Goal: Task Accomplishment & Management: Use online tool/utility

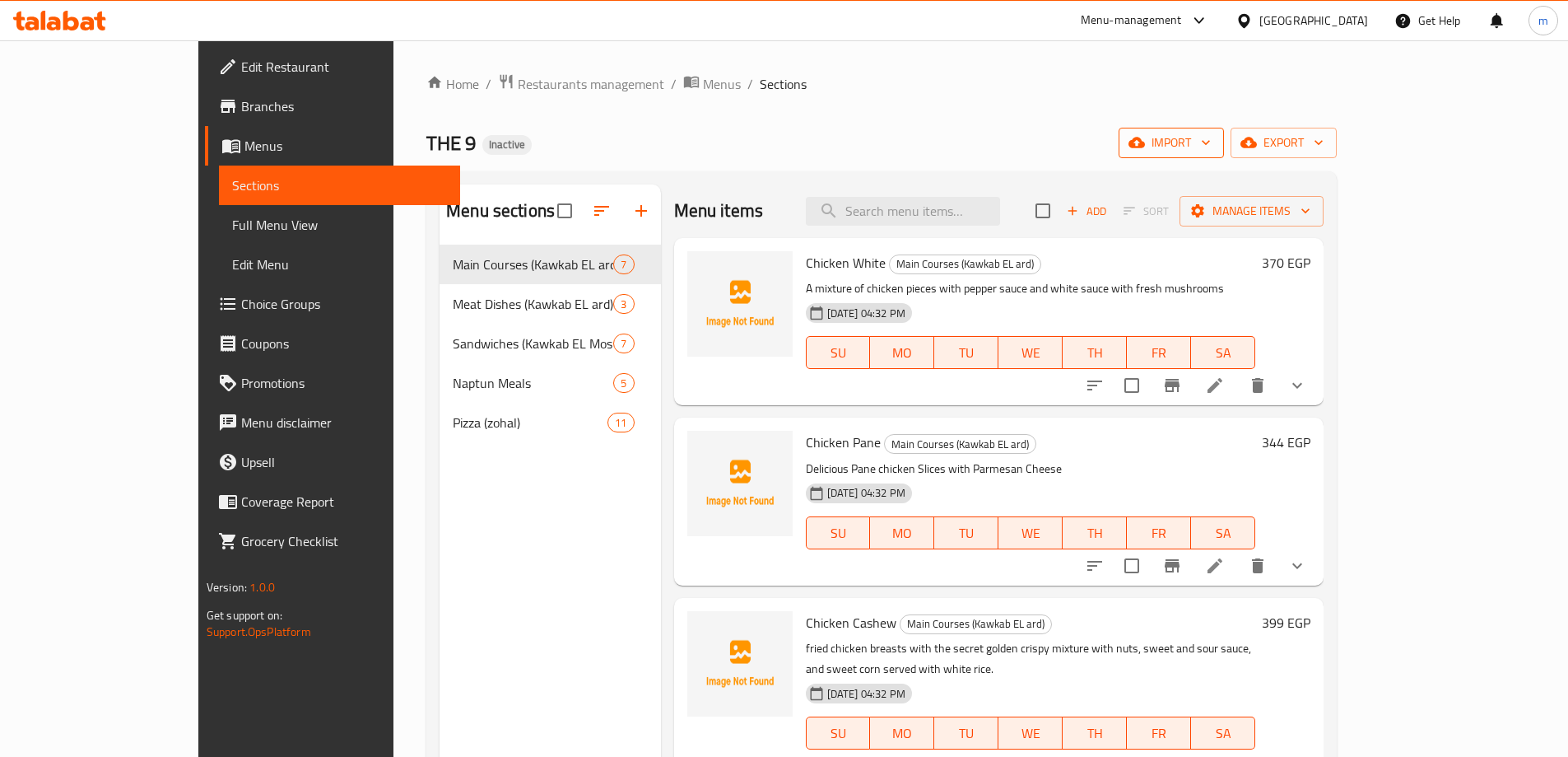
click at [1211, 146] on span "import" at bounding box center [1171, 143] width 79 height 21
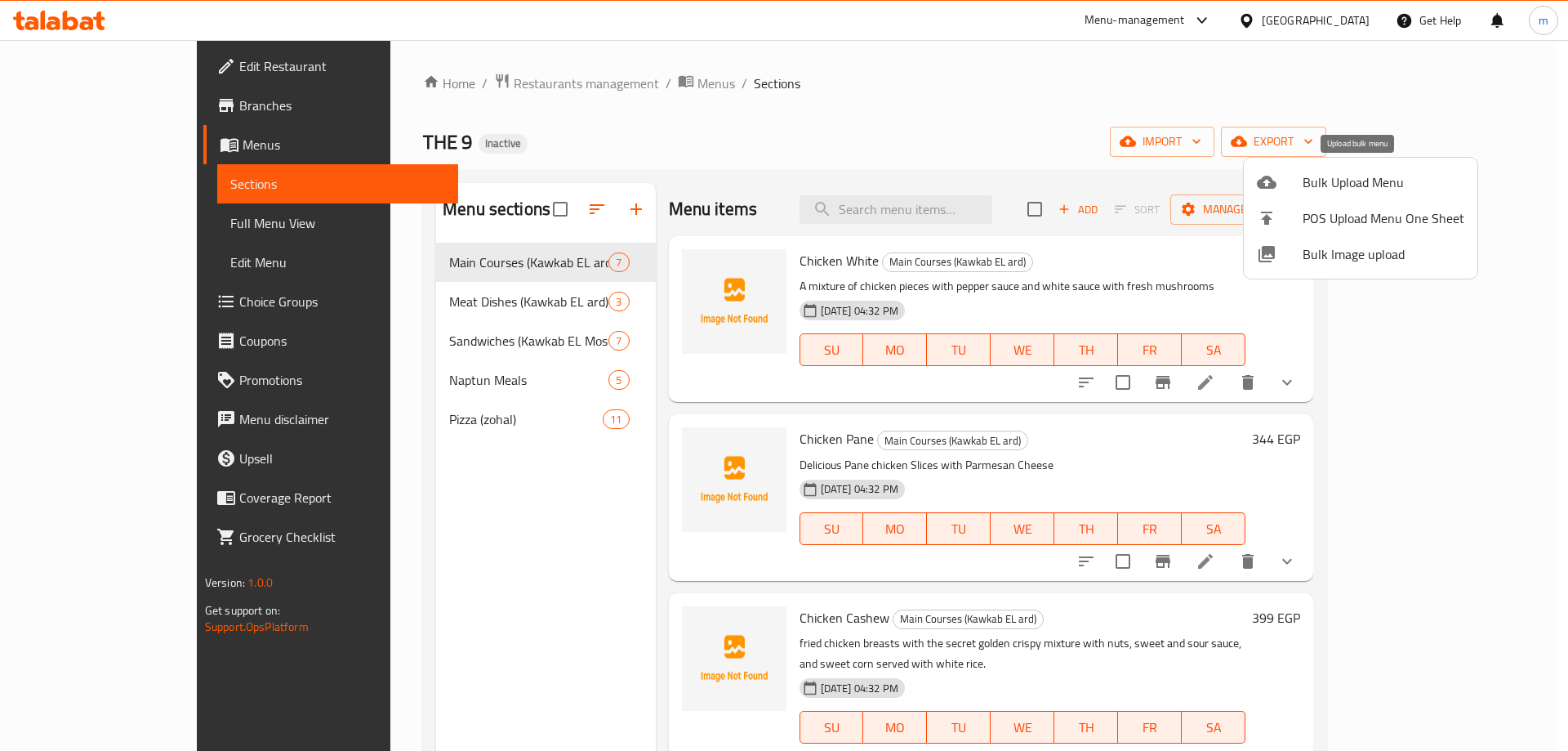
click at [1330, 181] on span "Bulk Upload Menu" at bounding box center [1383, 181] width 162 height 20
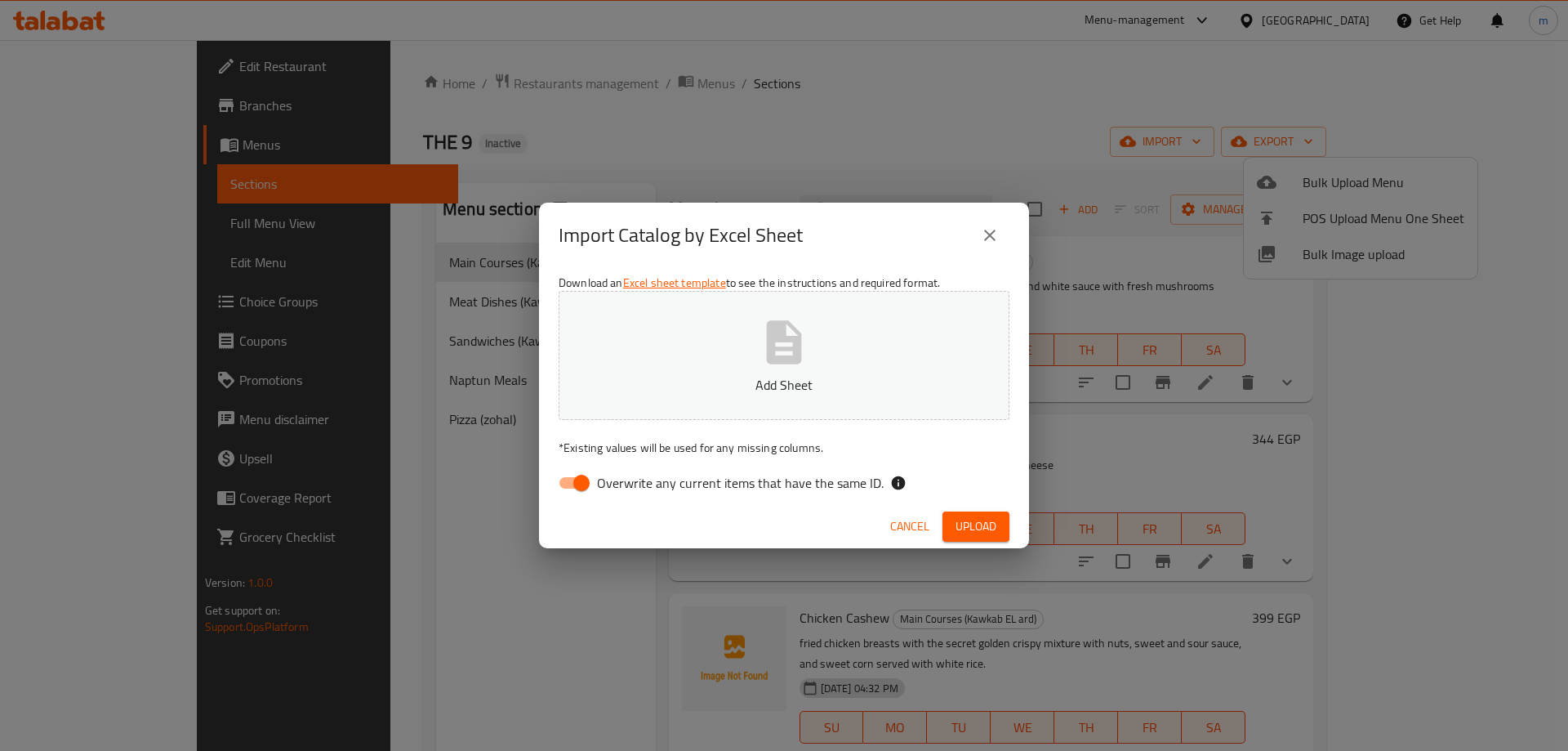
click at [539, 470] on div "Download an Excel sheet template to see the instructions and required format. A…" at bounding box center [784, 385] width 490 height 237
click at [562, 480] on input "Overwrite any current items that have the same ID." at bounding box center [582, 483] width 94 height 31
checkbox input "false"
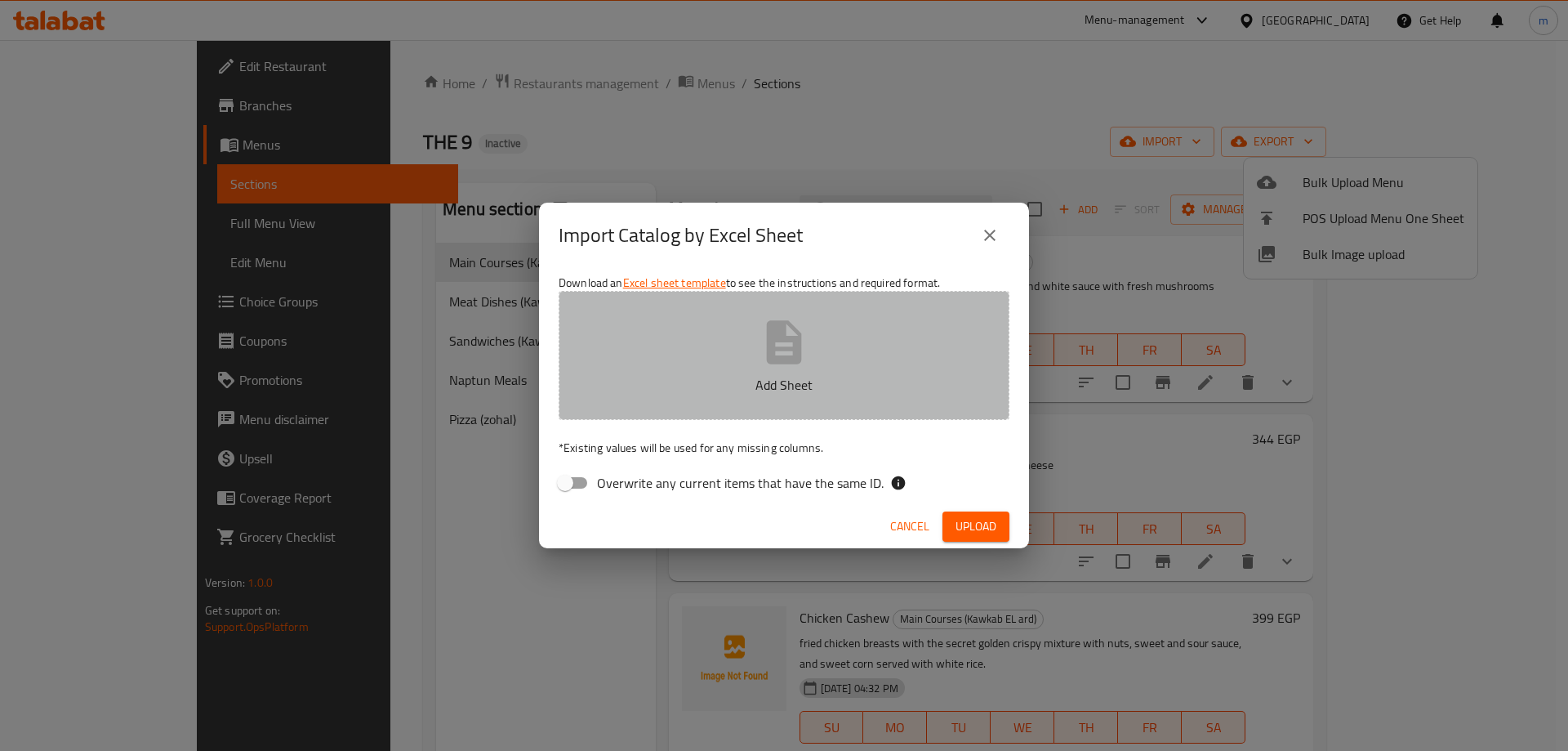
click at [660, 385] on p "Add Sheet" at bounding box center [784, 384] width 400 height 20
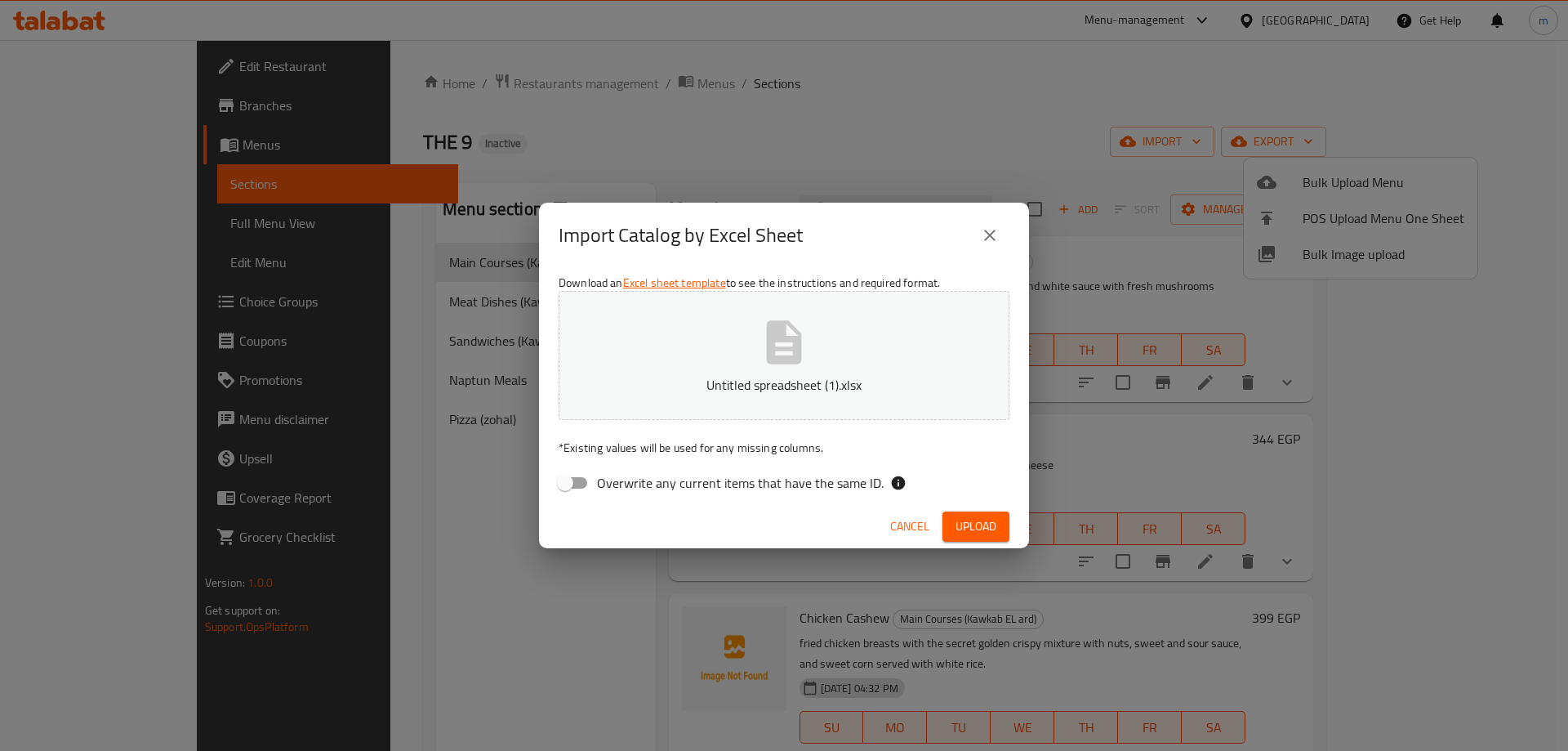
click at [967, 517] on span "Upload" at bounding box center [976, 527] width 41 height 21
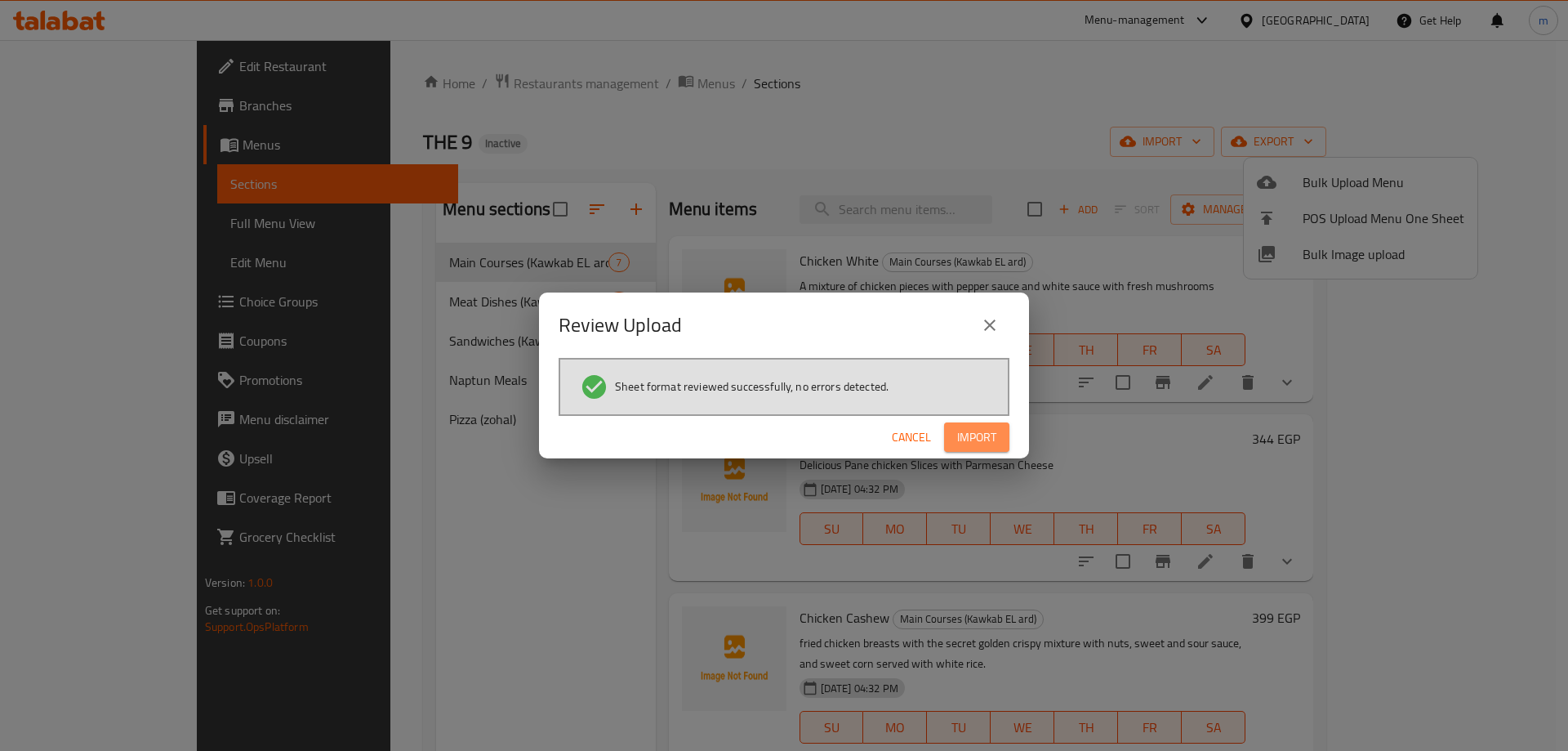
click at [978, 435] on span "Import" at bounding box center [976, 438] width 39 height 21
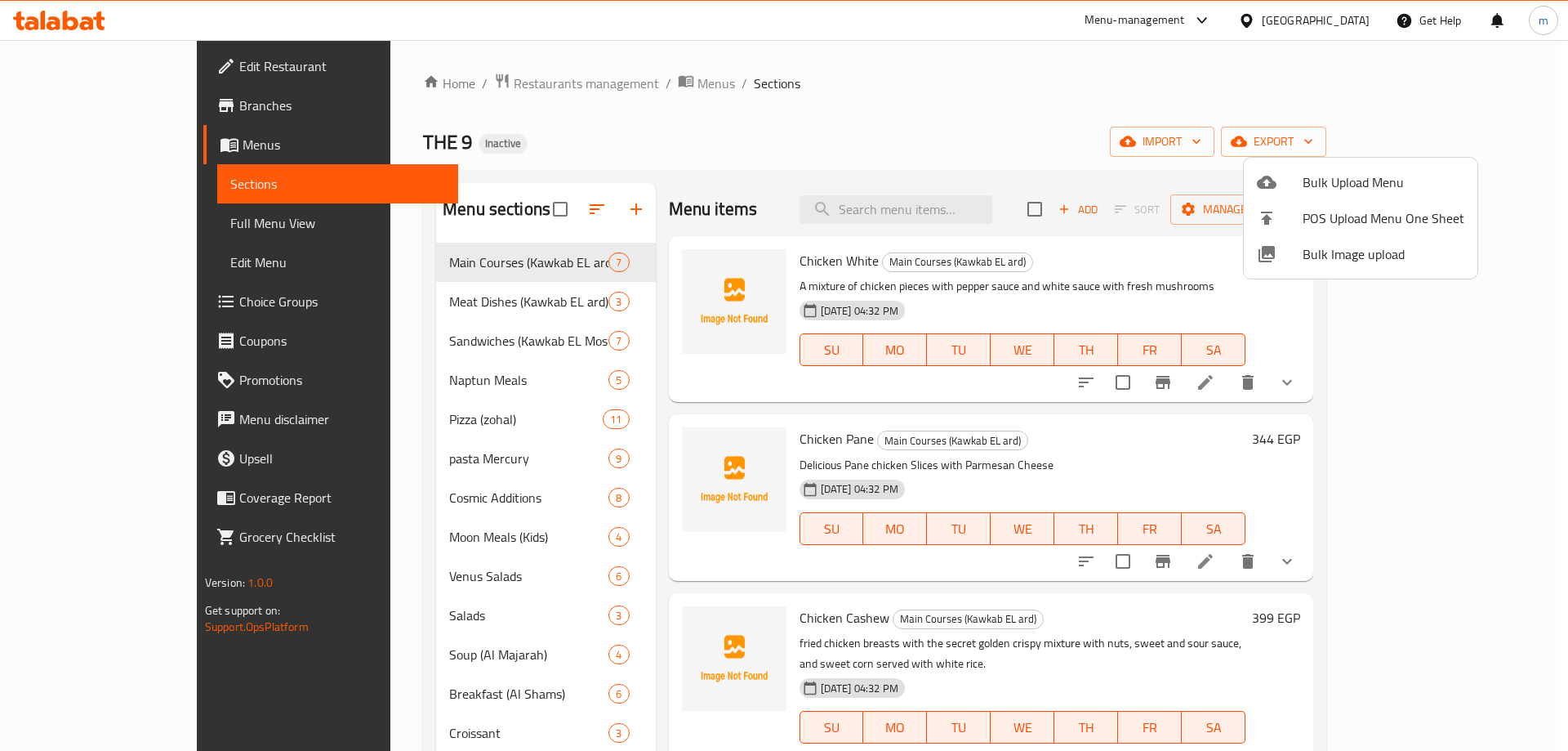
click at [976, 130] on div at bounding box center [784, 375] width 1568 height 751
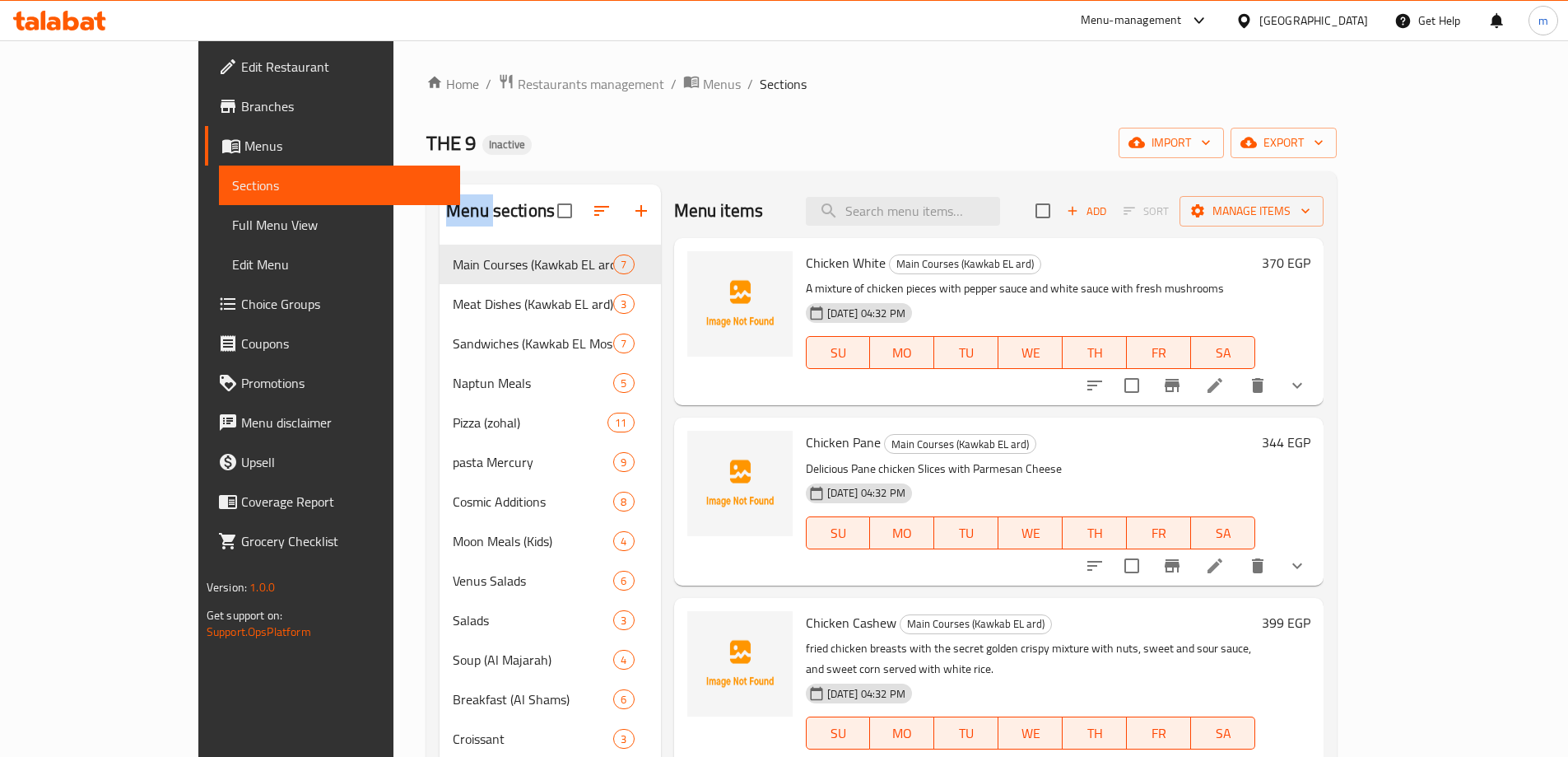
click at [984, 131] on div "THE 9 Inactive import export" at bounding box center [881, 142] width 910 height 30
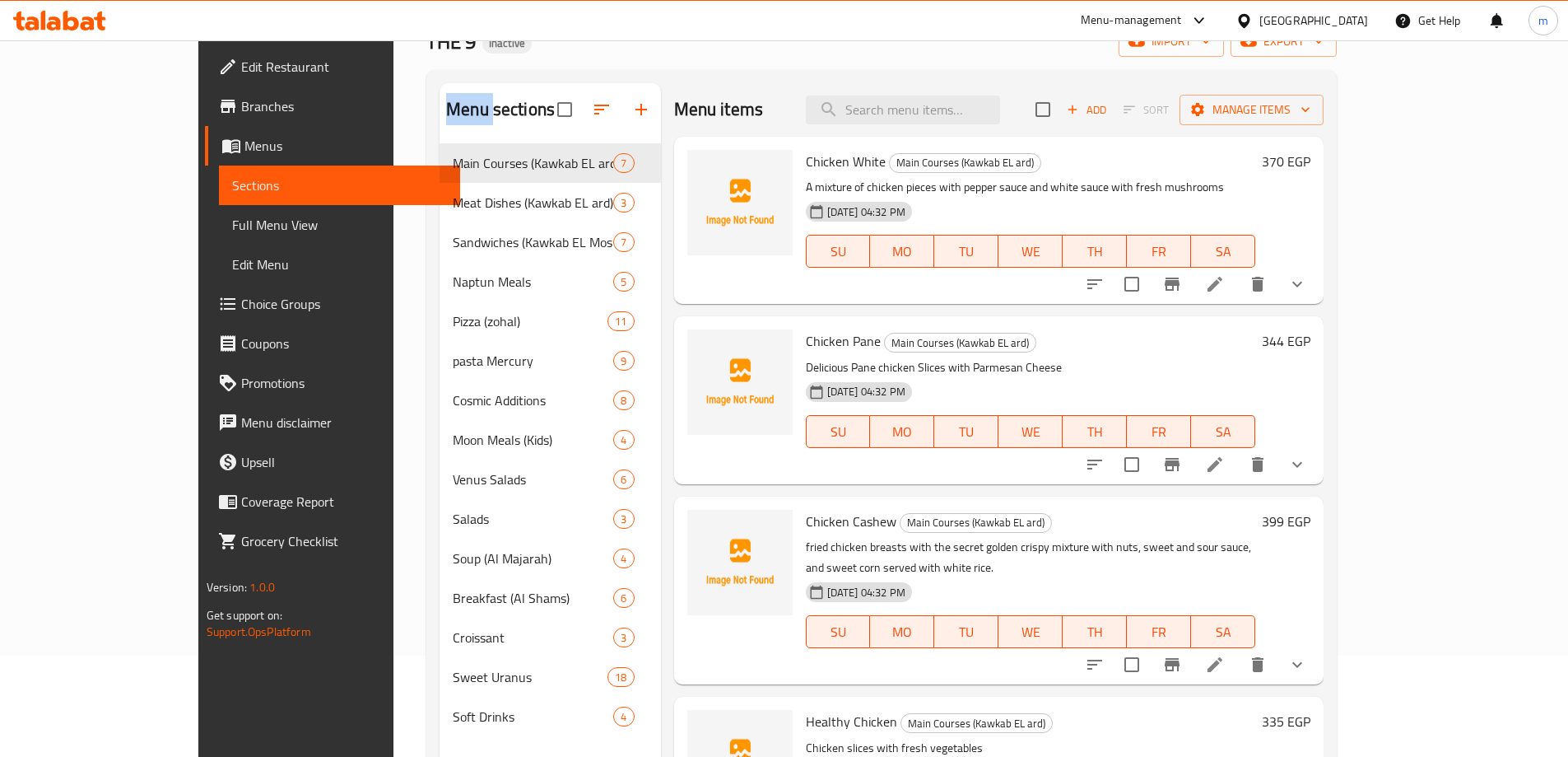
scroll to position [231, 0]
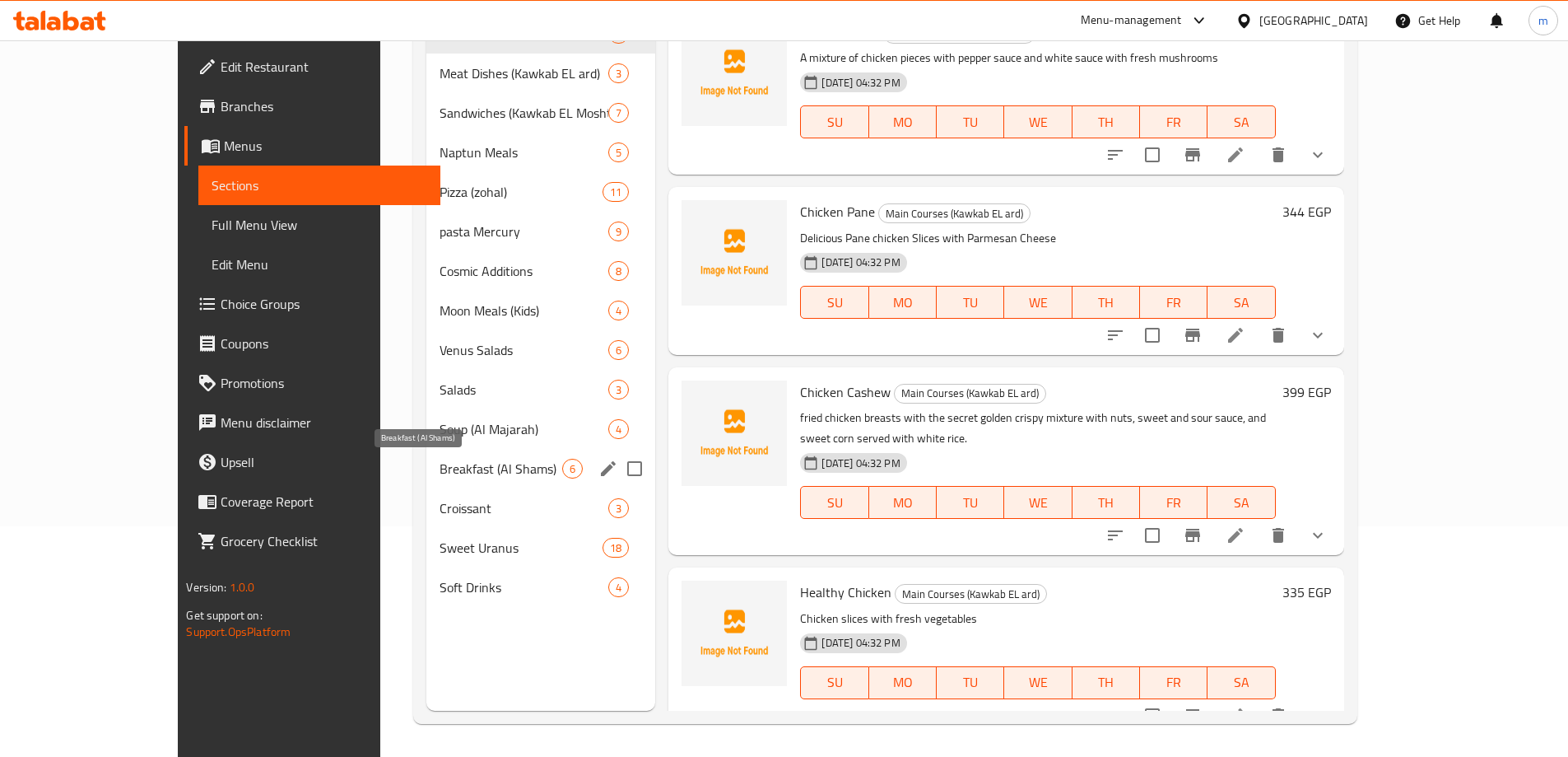
click at [439, 476] on span "Breakfast (Al Shams)" at bounding box center [500, 468] width 123 height 20
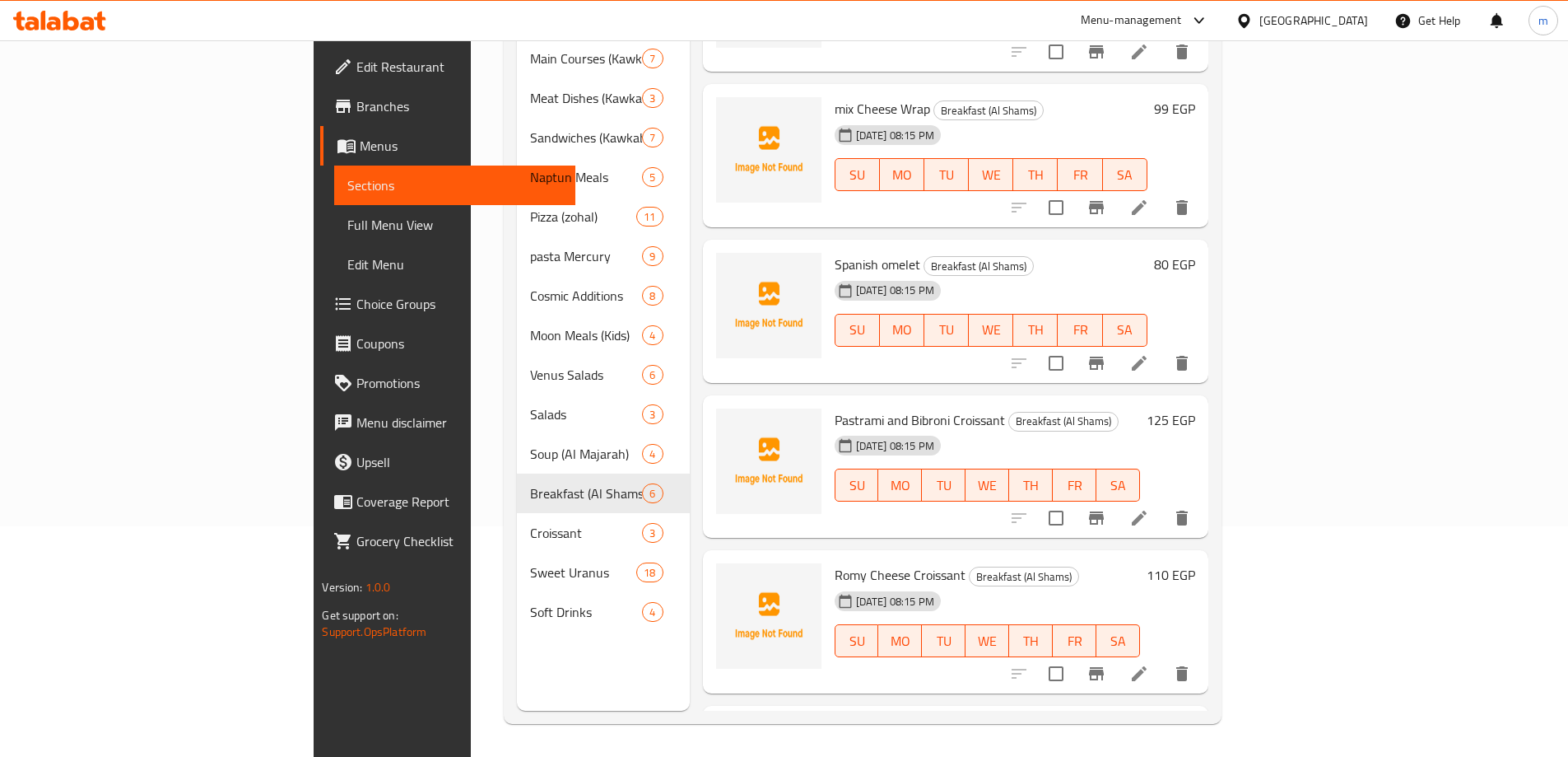
scroll to position [216, 0]
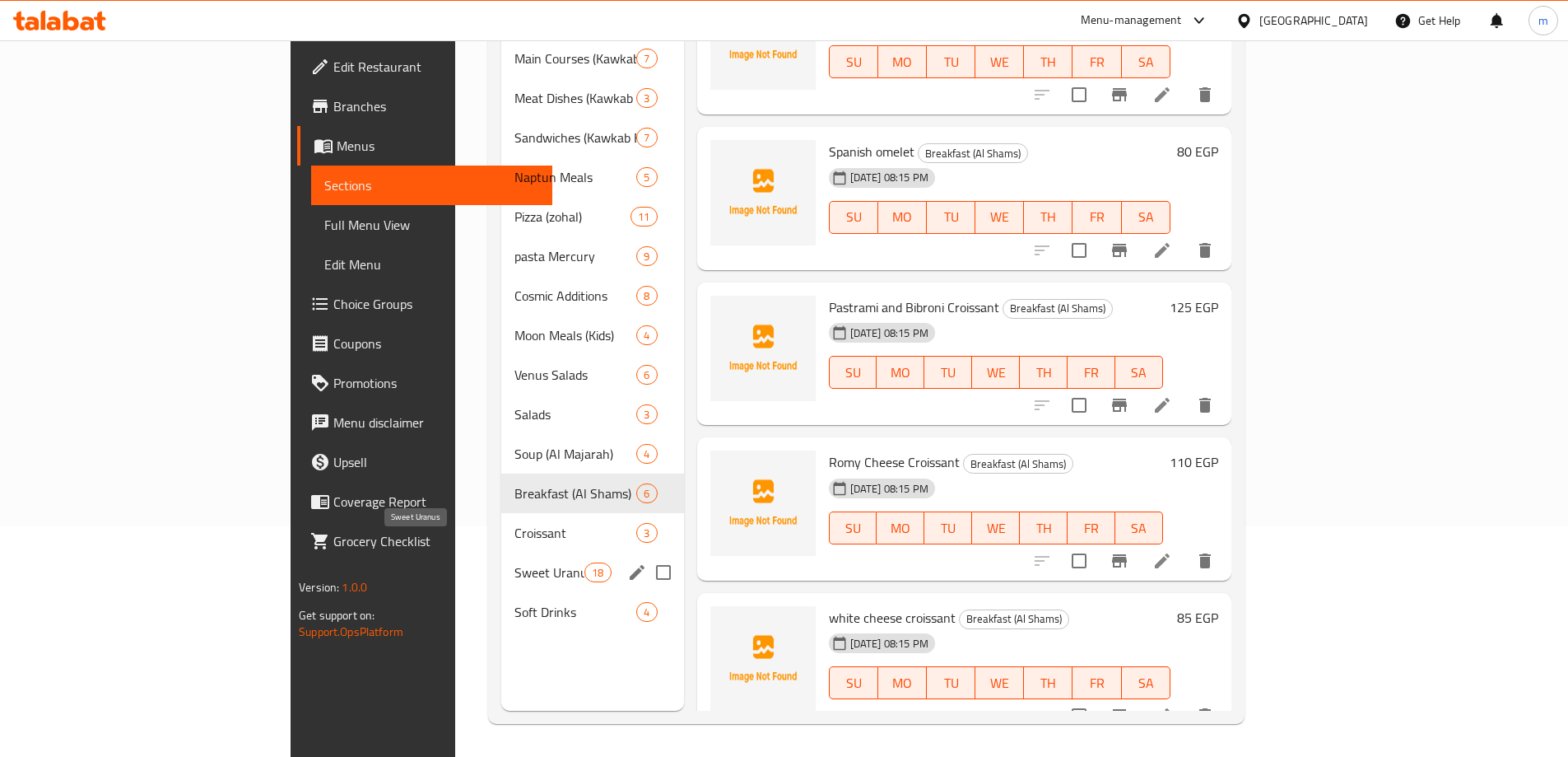
click at [514, 562] on span "Sweet Uranus" at bounding box center [549, 571] width 70 height 20
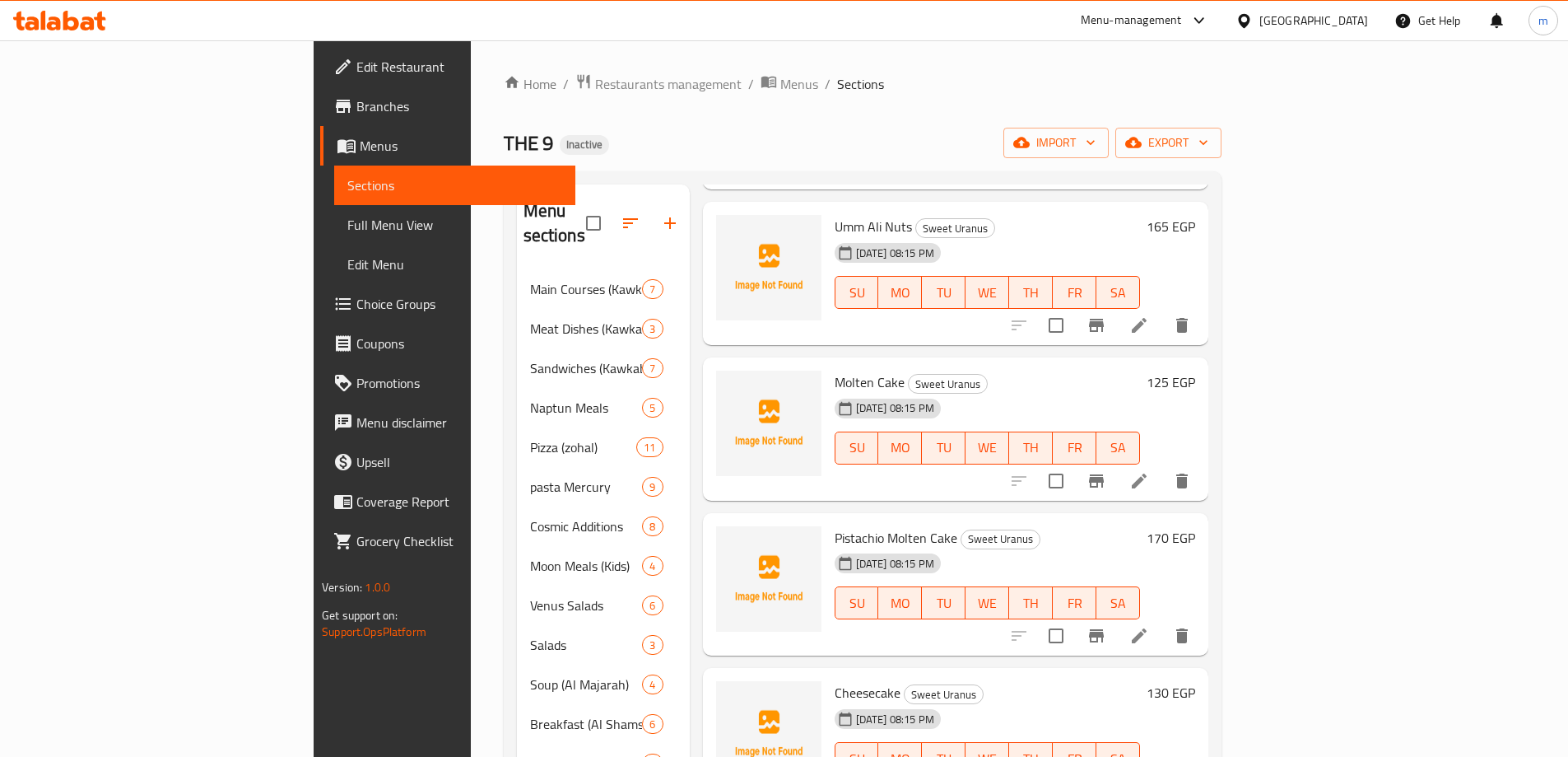
click at [523, 199] on h2 "Menu sections" at bounding box center [554, 222] width 62 height 49
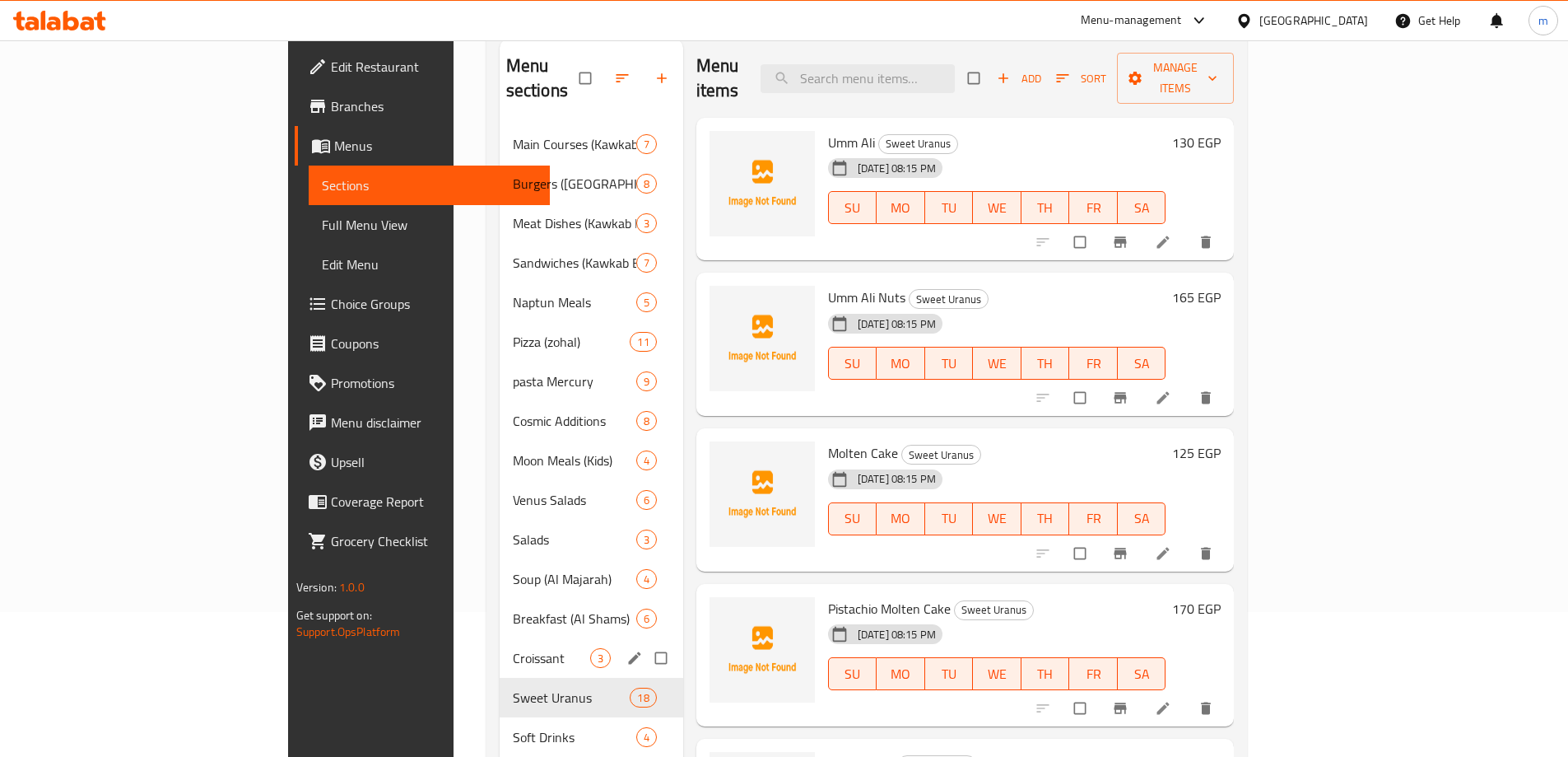
scroll to position [231, 0]
